Goal: Register for event/course

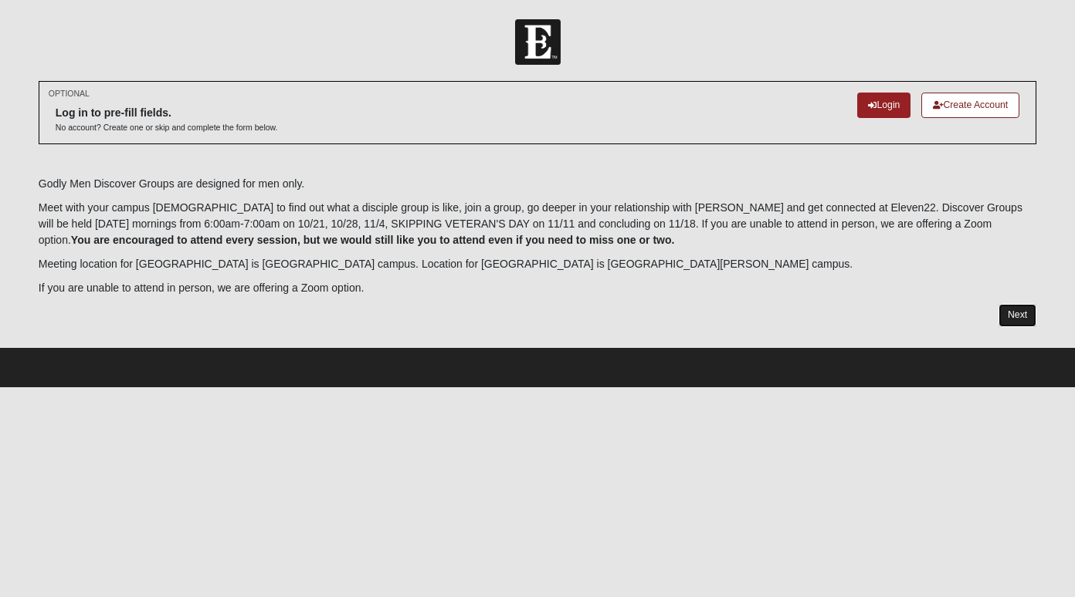
click at [1025, 315] on link "Next" at bounding box center [1017, 315] width 38 height 22
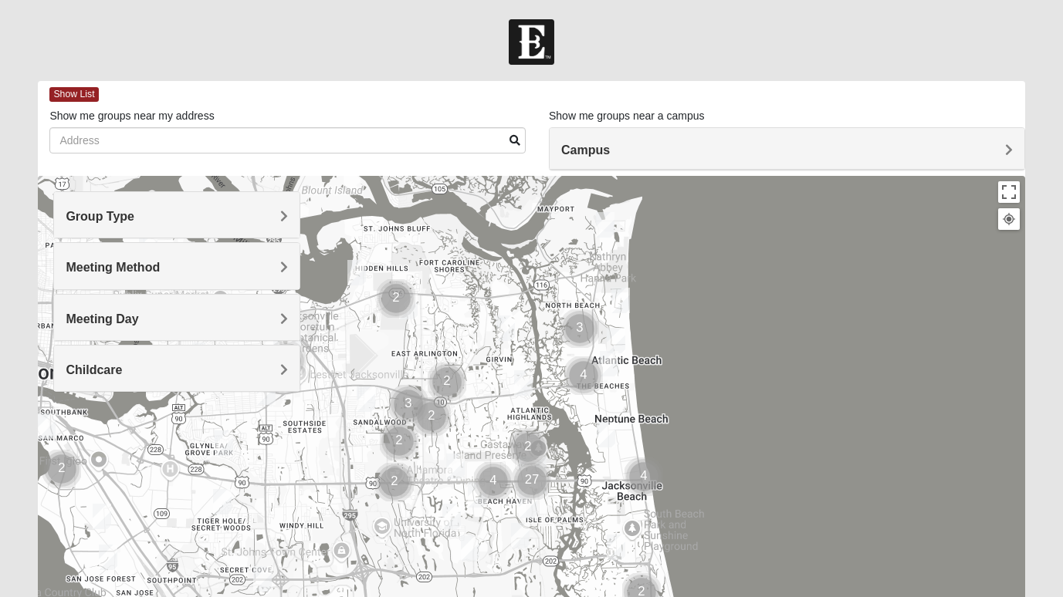
click at [277, 220] on h4 "Group Type" at bounding box center [177, 216] width 222 height 15
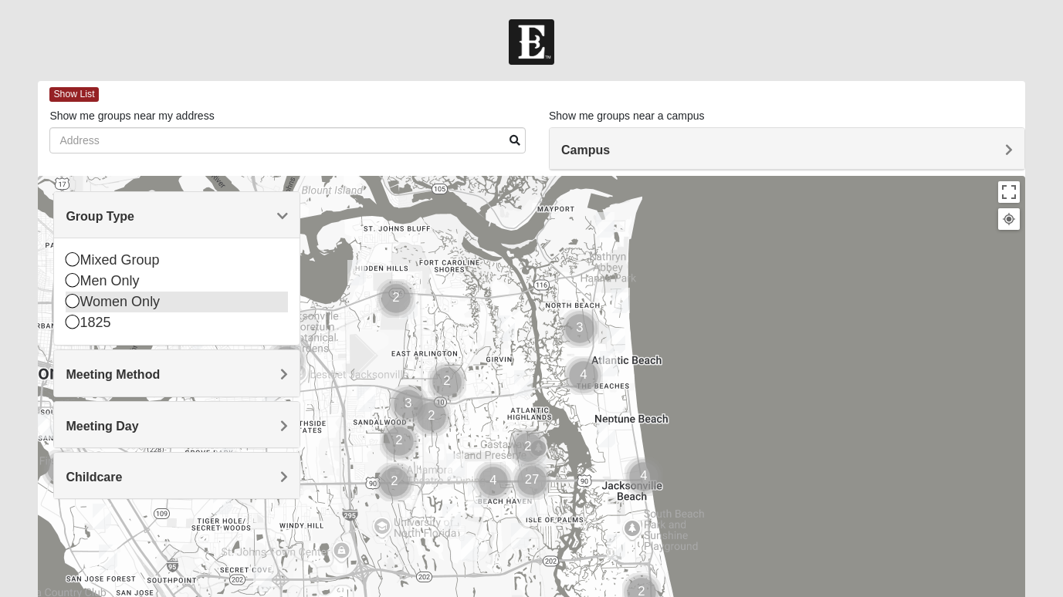
click at [67, 303] on icon at bounding box center [73, 301] width 14 height 14
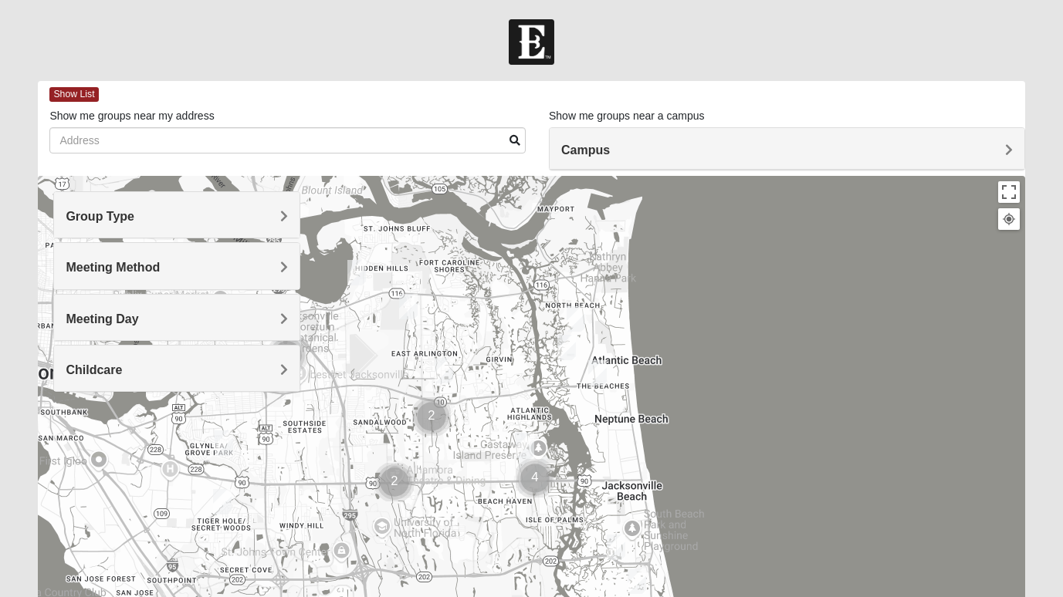
click at [292, 259] on div "Meeting Method" at bounding box center [176, 266] width 245 height 46
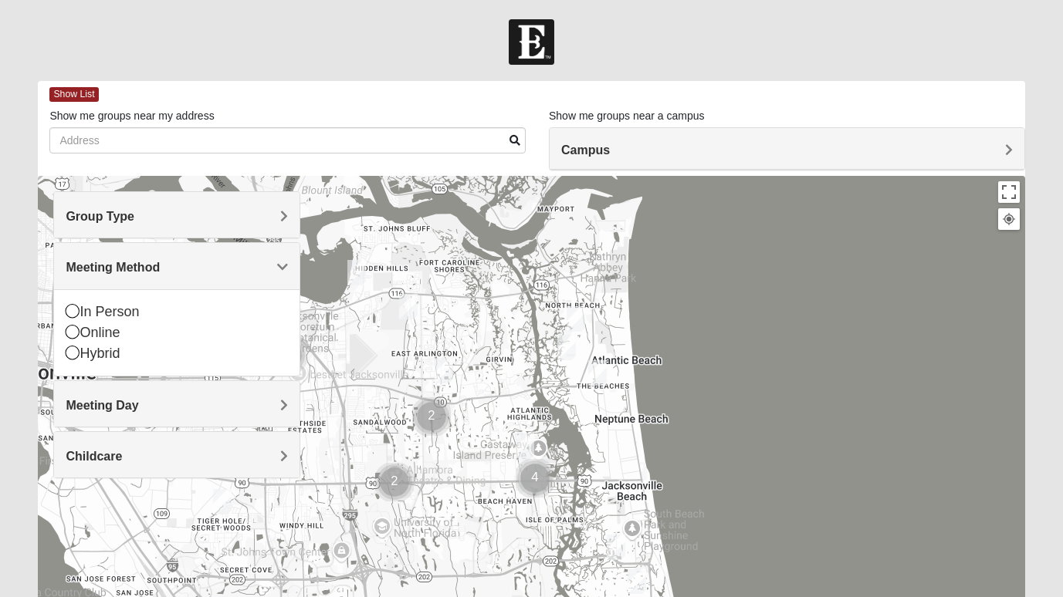
click at [8, 533] on form "Log In Find A Group Error Show List Loading Groups" at bounding box center [531, 434] width 1063 height 831
